Goal: Find specific page/section: Find specific page/section

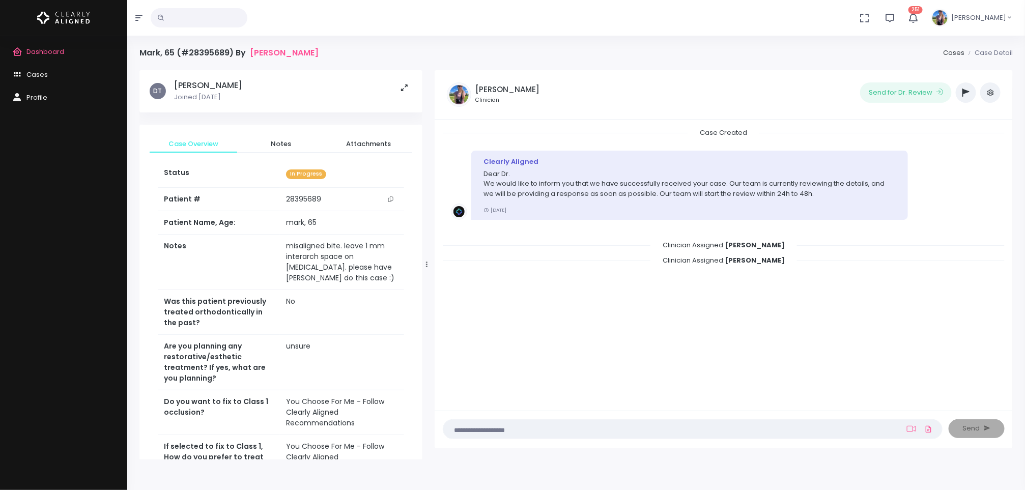
scroll to position [347, 0]
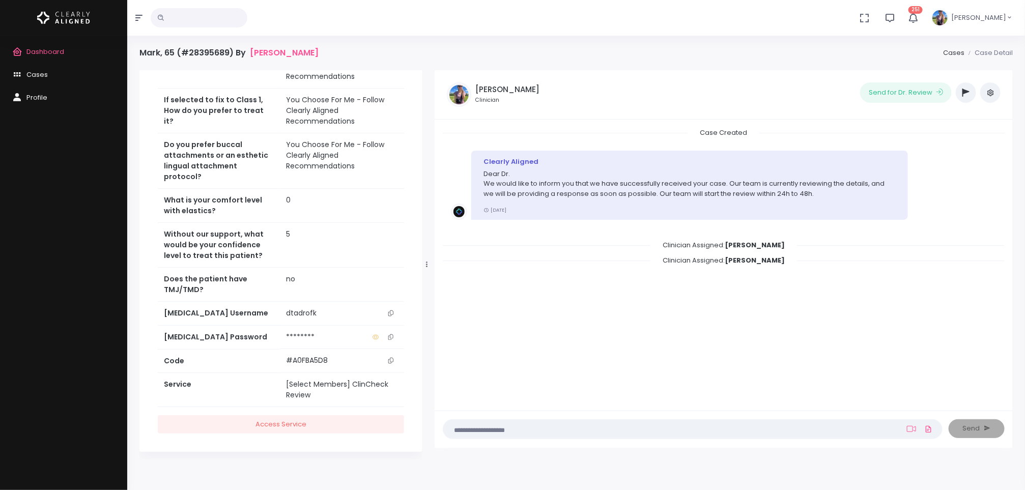
drag, startPoint x: 0, startPoint y: 0, endPoint x: 49, endPoint y: 52, distance: 71.6
click at [49, 52] on span "Dashboard" at bounding box center [45, 52] width 38 height 10
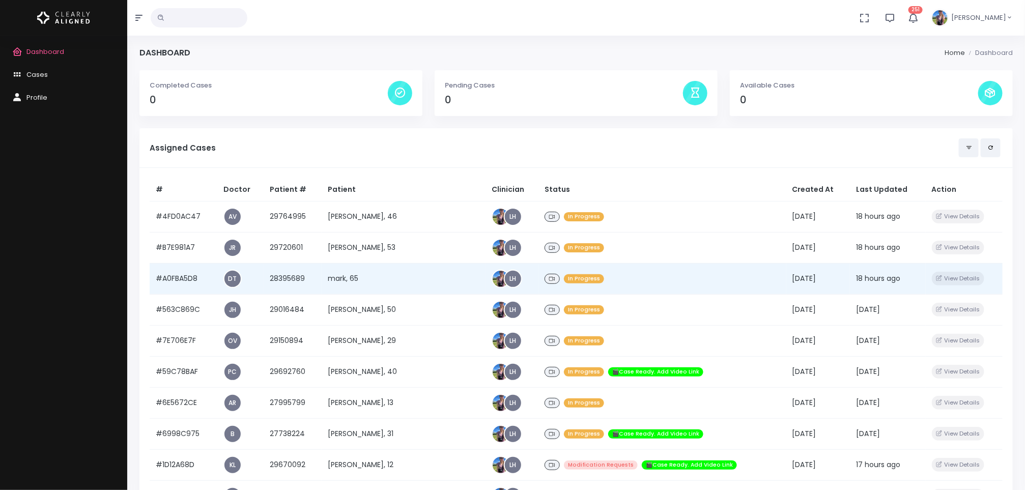
click at [361, 278] on td "mark, 65" at bounding box center [404, 278] width 164 height 31
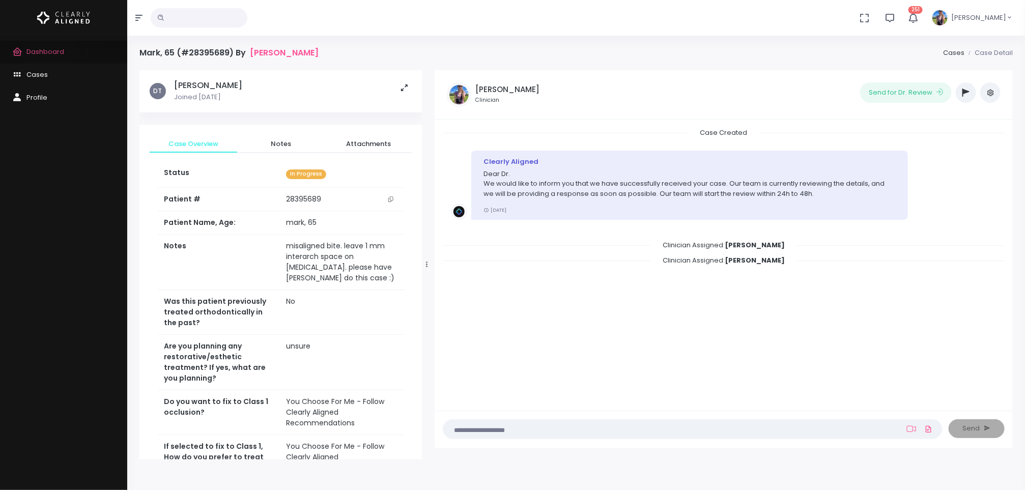
click at [49, 49] on span "Dashboard" at bounding box center [45, 52] width 38 height 10
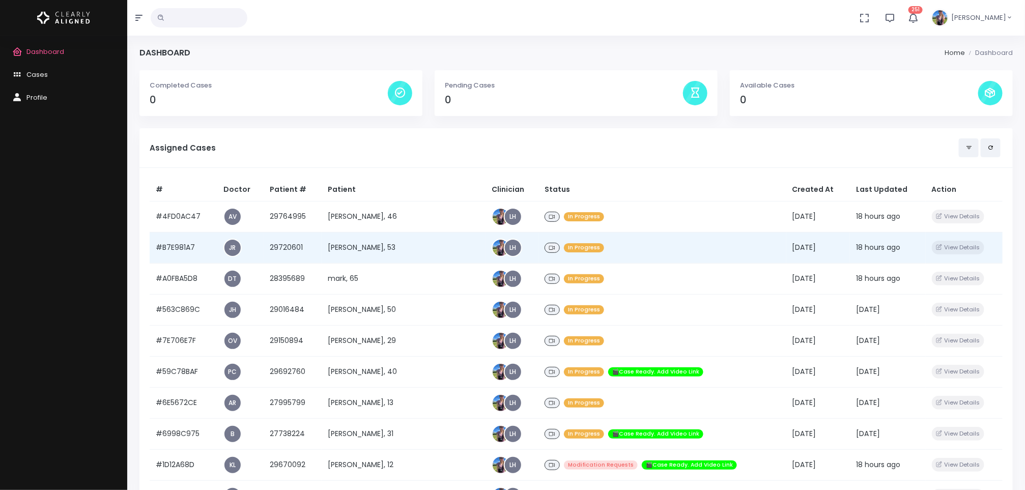
click at [377, 254] on td "[PERSON_NAME], 53" at bounding box center [404, 247] width 164 height 31
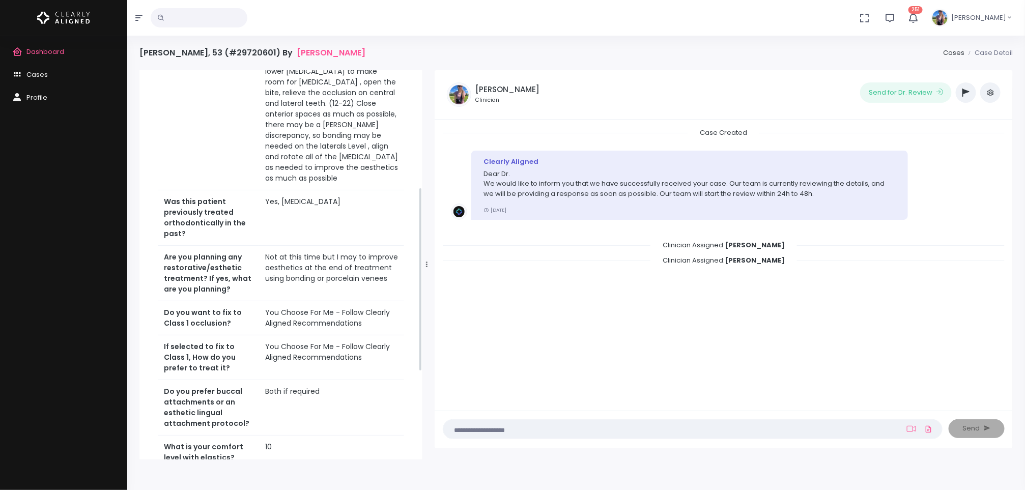
scroll to position [433, 0]
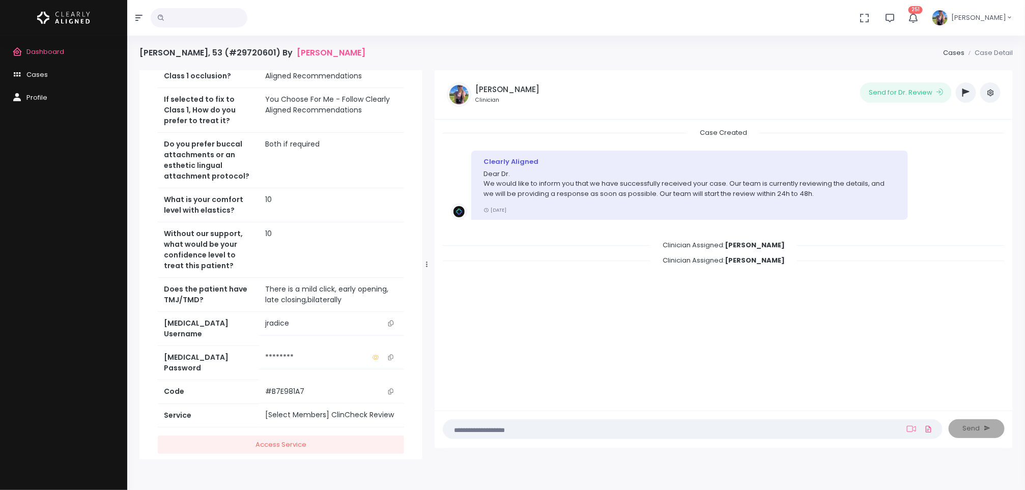
click at [385, 318] on button "scrollable content" at bounding box center [391, 323] width 14 height 11
